Goal: Task Accomplishment & Management: Manage account settings

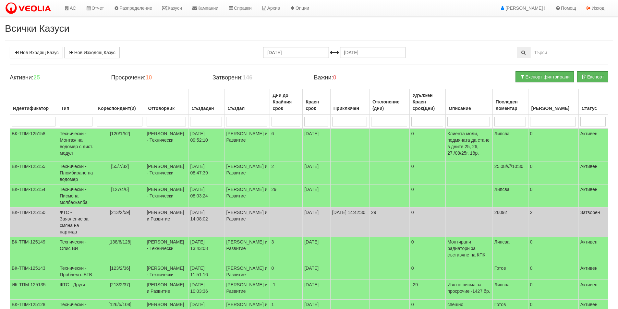
click at [156, 124] on input "search" at bounding box center [166, 122] width 39 height 10
type input "Антоане"
type input "Антоанет"
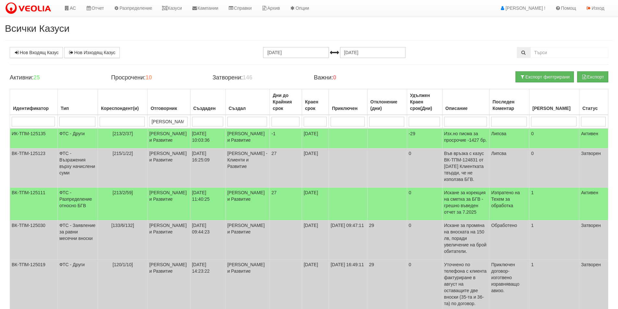
type input "Антоанет"
click at [125, 131] on span "[213/2/37]" at bounding box center [123, 133] width 20 height 5
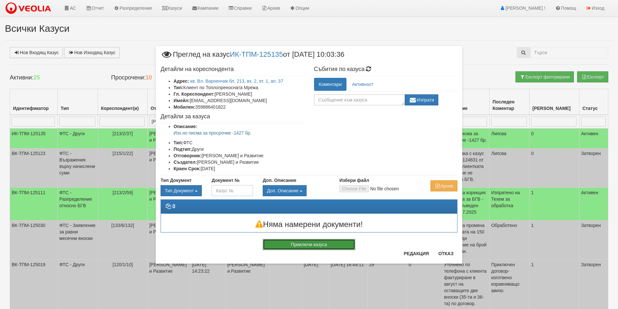
click at [315, 245] on button "Приключи казуса" at bounding box center [309, 244] width 93 height 11
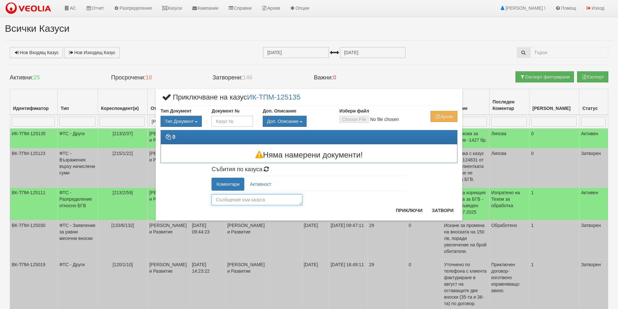
click at [224, 201] on textarea at bounding box center [257, 199] width 91 height 11
type textarea "Обработено"
click at [403, 212] on button "Приключи" at bounding box center [409, 210] width 34 height 10
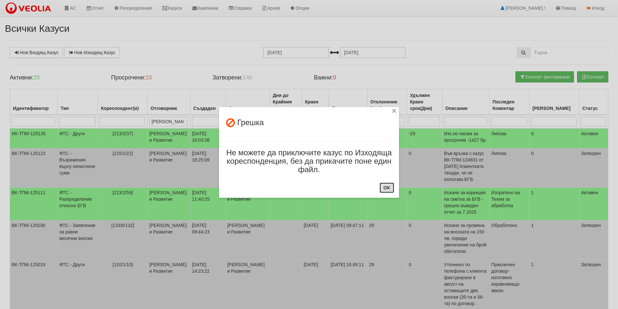
click at [386, 187] on button "OK" at bounding box center [387, 188] width 15 height 10
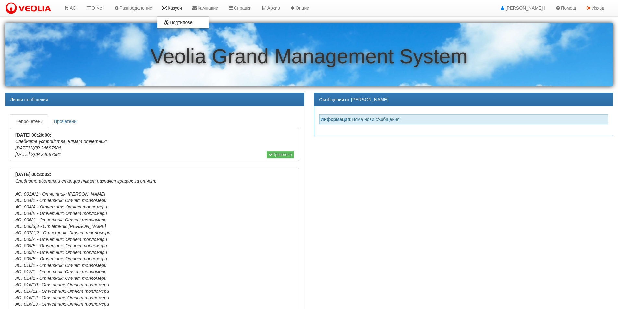
click at [177, 10] on link "Казуси" at bounding box center [172, 8] width 30 height 16
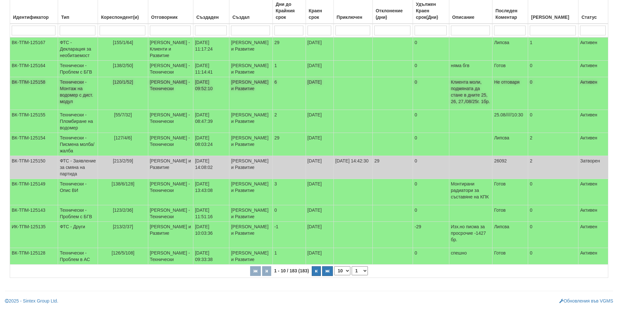
scroll to position [156, 0]
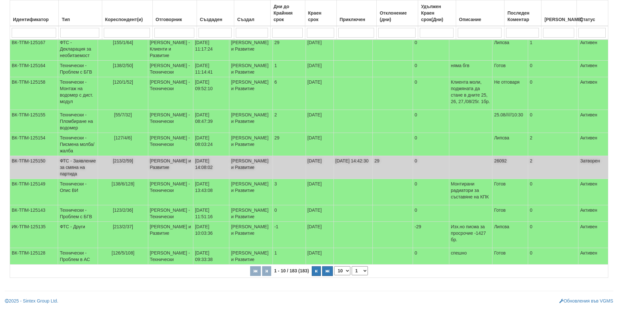
click at [77, 156] on td "ФТС - Заявление за смяна на партида" at bounding box center [78, 167] width 40 height 23
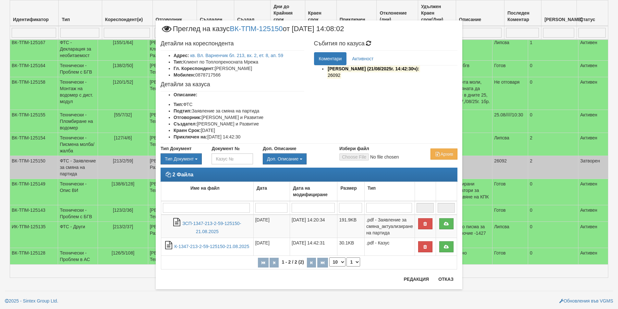
click at [77, 128] on div "× Преглед на казус ВК-ТПМ-125150 от [DATE] 14:08:02 Детайли на кореспондента Ад…" at bounding box center [309, 154] width 618 height 309
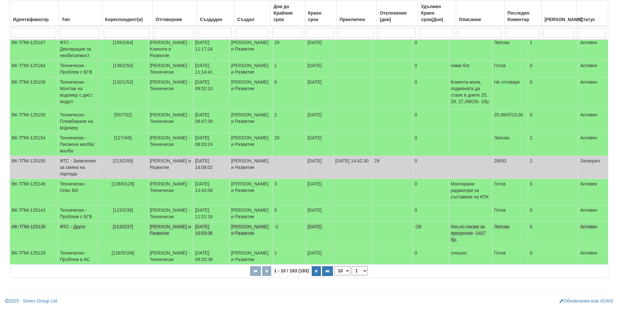
click at [71, 222] on td "ФТС - Други" at bounding box center [78, 235] width 40 height 26
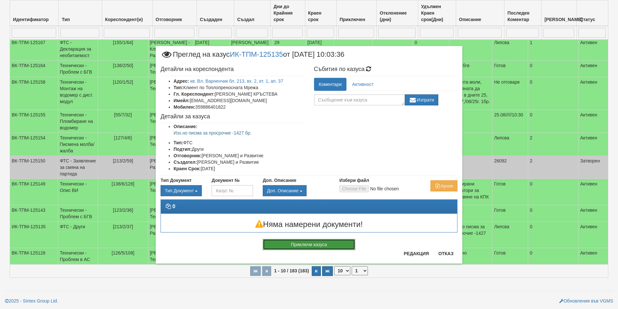
click at [302, 247] on button "Приключи казуса" at bounding box center [309, 244] width 93 height 11
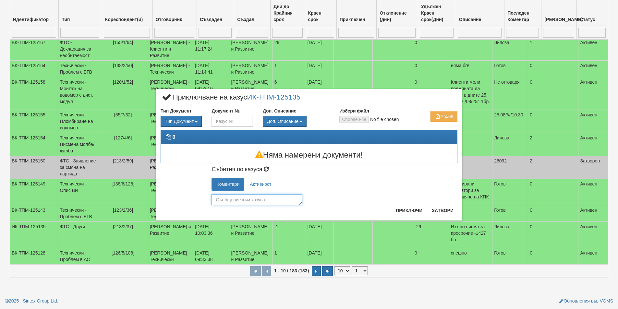
click at [223, 199] on textarea at bounding box center [257, 199] width 91 height 11
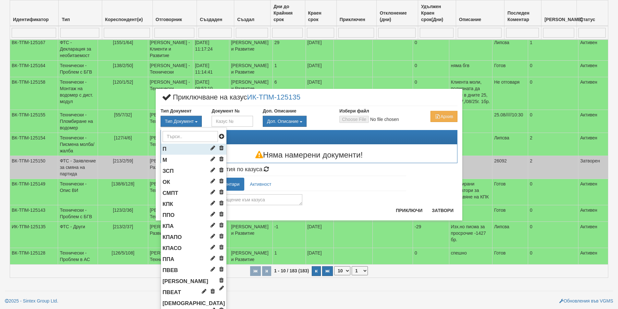
click at [163, 151] on span "П" at bounding box center [165, 149] width 4 height 6
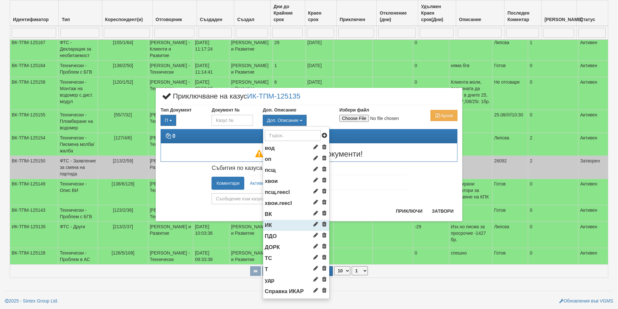
click at [270, 223] on span "ИК" at bounding box center [268, 225] width 7 height 6
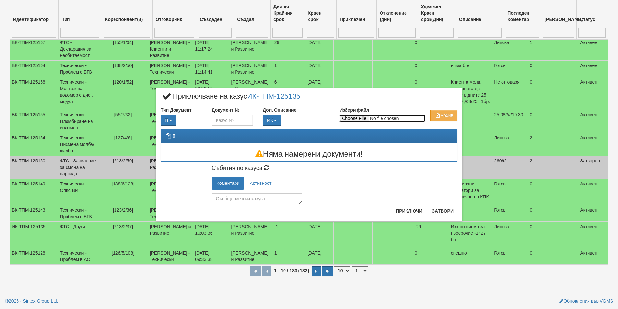
click at [353, 117] on input "Избери файл" at bounding box center [383, 118] width 86 height 7
type input "C:\fakepath\213-2-37.JPG"
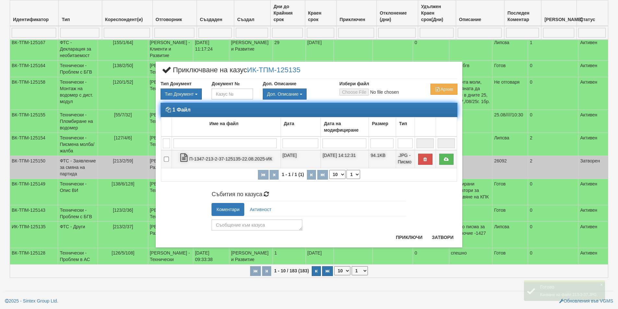
click at [209, 156] on td "П-1347-213-2-37-125135-22.08.2025-ИК" at bounding box center [226, 159] width 109 height 18
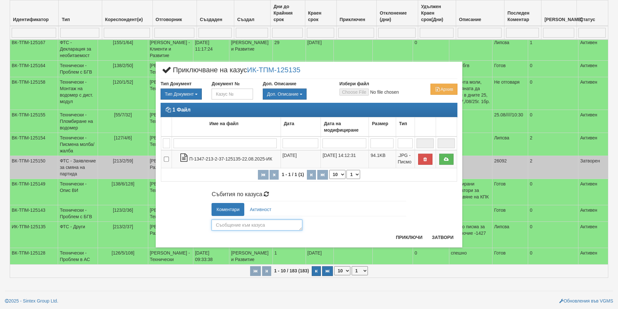
click at [219, 228] on textarea at bounding box center [257, 225] width 91 height 11
type textarea "Обработено"
click at [409, 238] on button "Приключи" at bounding box center [409, 237] width 34 height 10
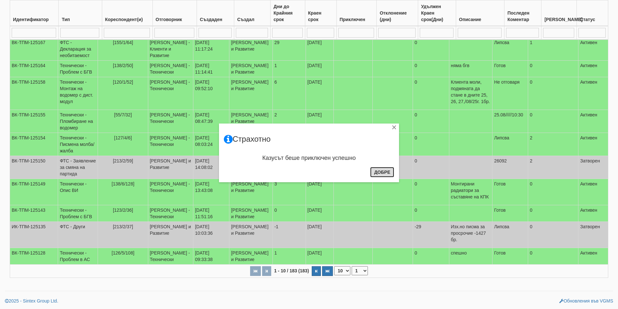
click at [377, 172] on button "Добре" at bounding box center [382, 172] width 24 height 10
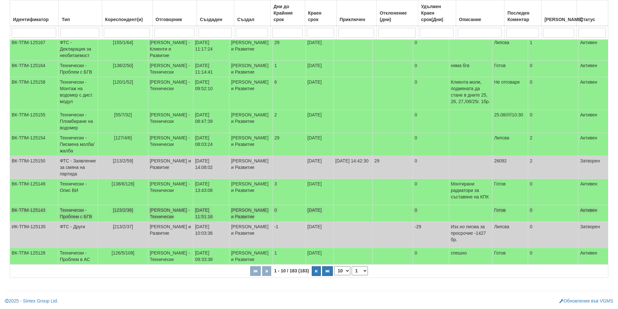
scroll to position [0, 0]
